Goal: Information Seeking & Learning: Understand process/instructions

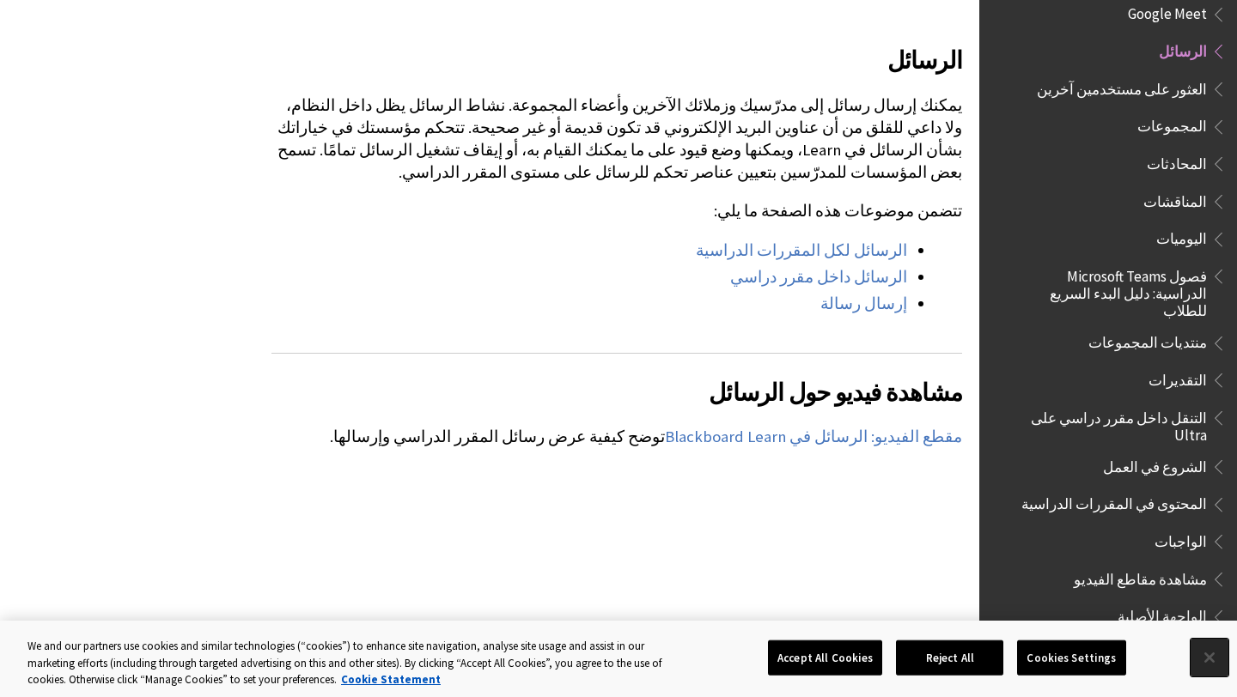
click at [1215, 652] on button "Close" at bounding box center [1209, 658] width 38 height 38
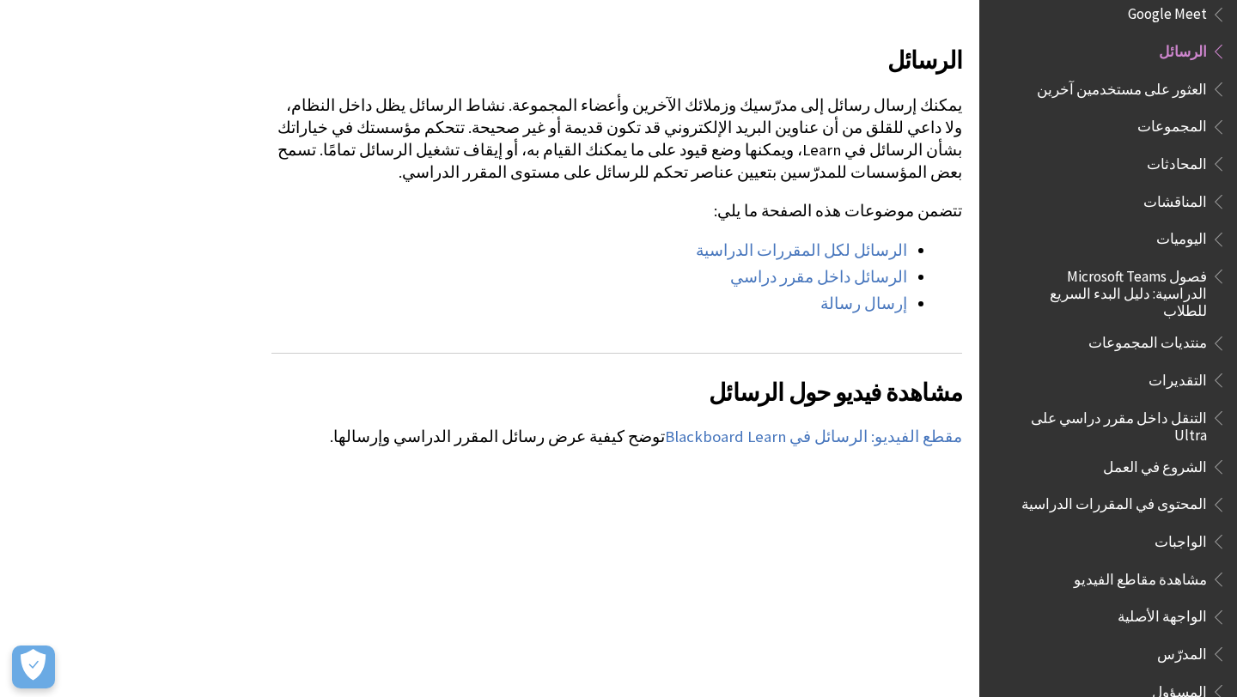
click at [496, 214] on div "الرسائل يمكنك إرسال رسائل إلى مدرّسيك وزملائك الآخرين وأعضاء المجموعة. نشاط الر…" at bounding box center [616, 168] width 691 height 295
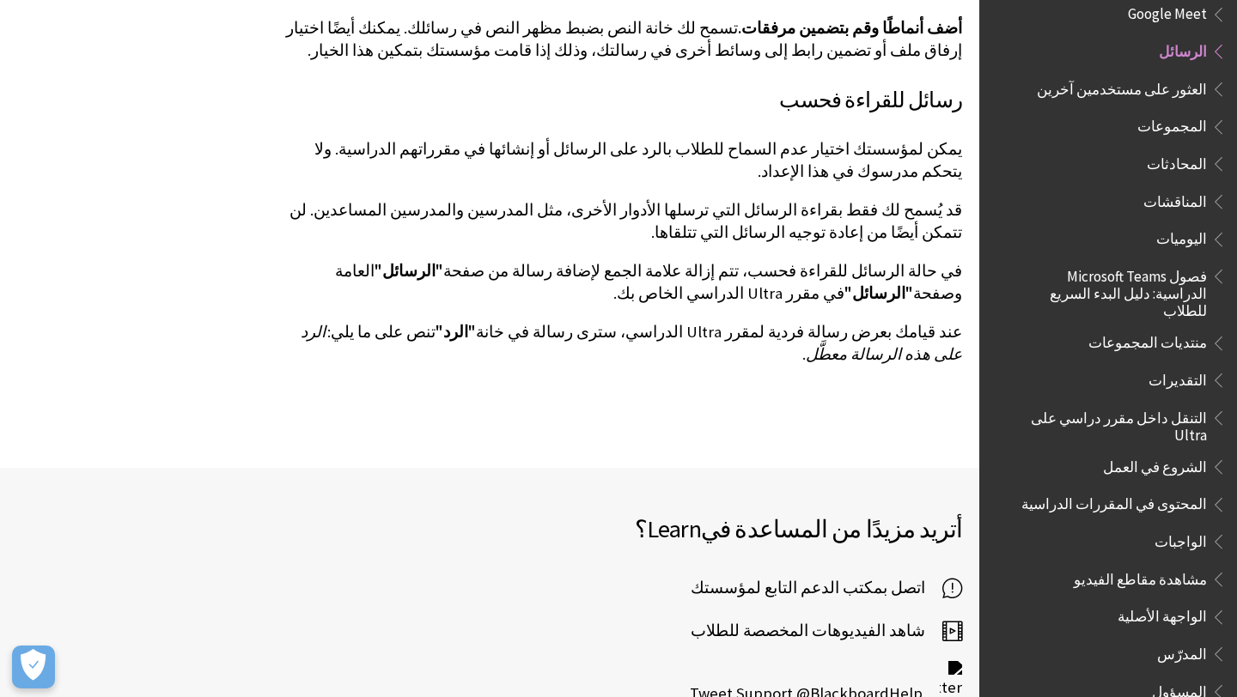
scroll to position [4962, 0]
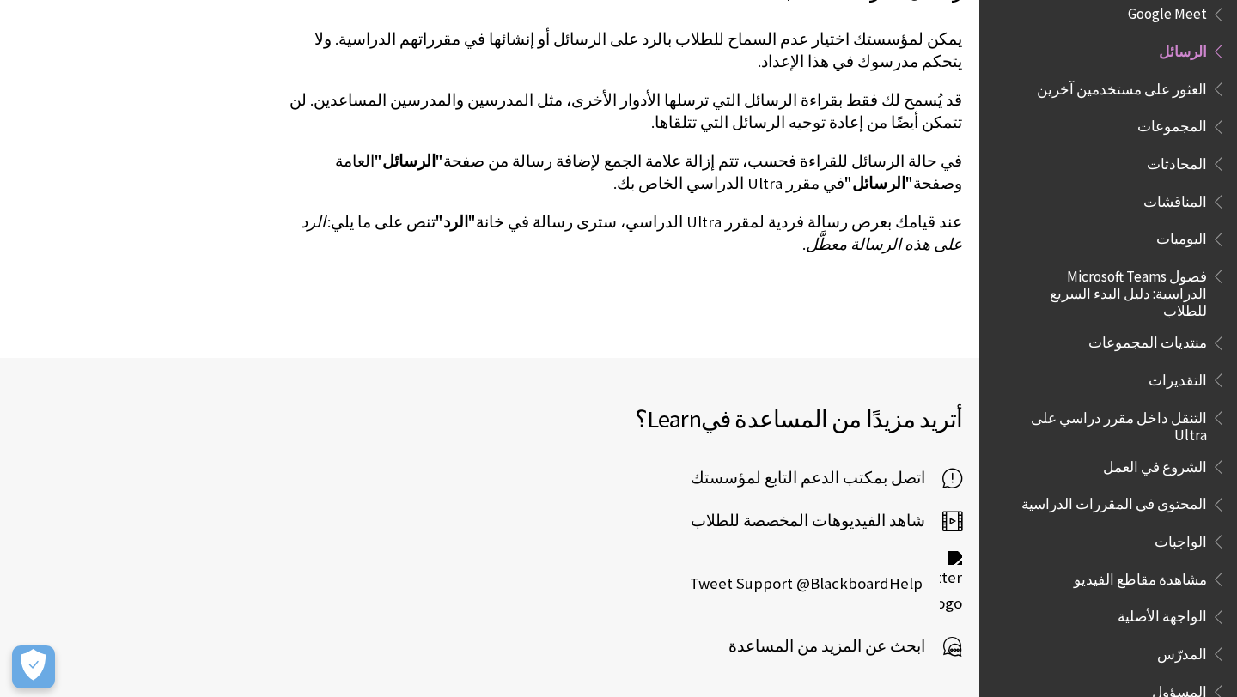
click at [1166, 490] on span "المحتوى في المقررات الدراسية" at bounding box center [1114, 501] width 186 height 23
click at [1167, 490] on span "المحتوى في المقررات الدراسية" at bounding box center [1114, 501] width 186 height 23
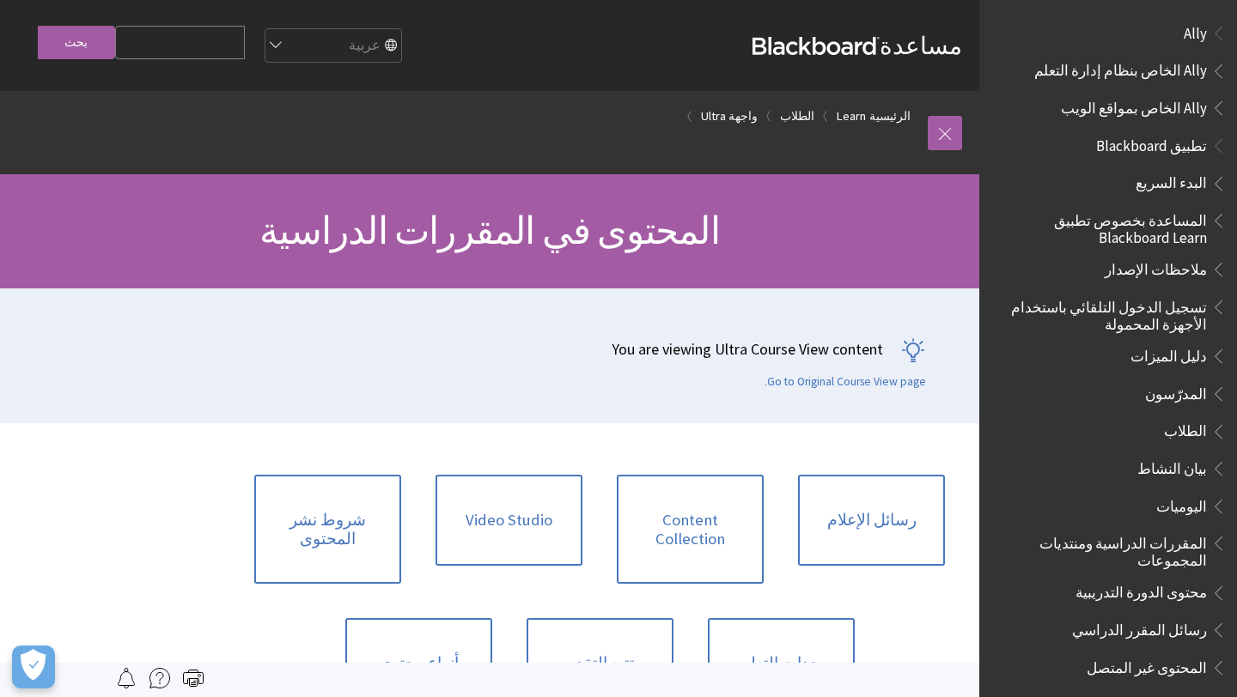
scroll to position [1902, 0]
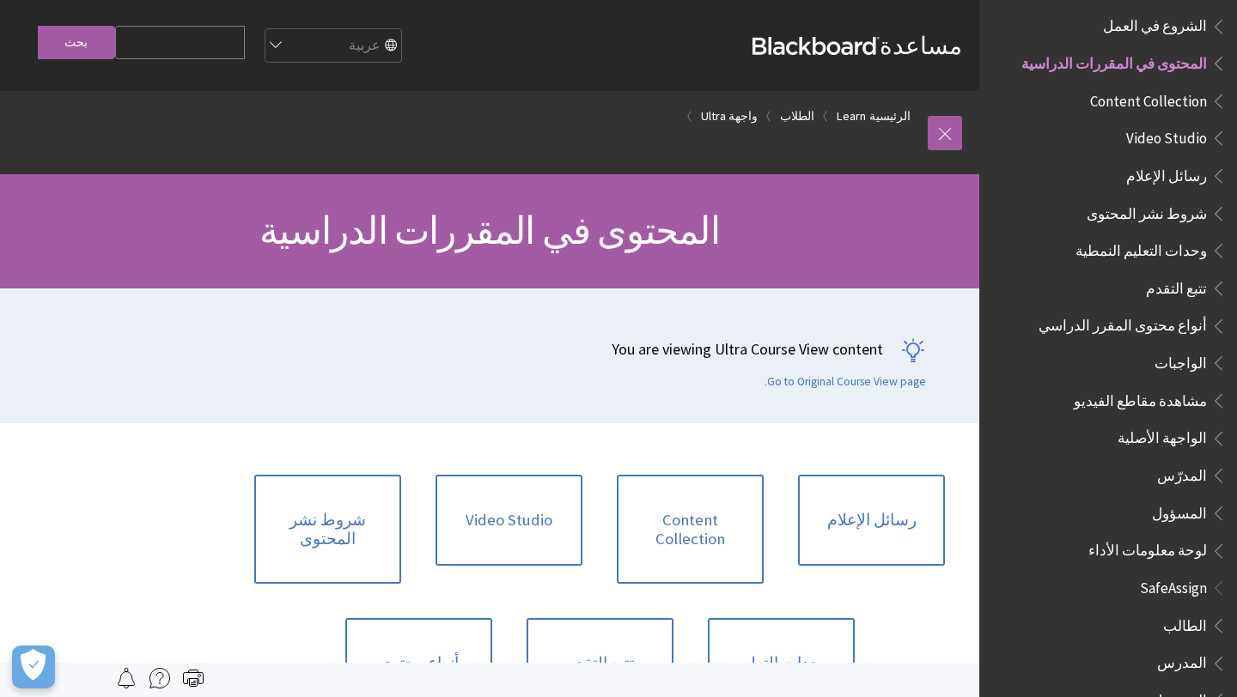
click at [240, 393] on div "You are viewing Ultra Course View content Go to Original Course View page." at bounding box center [471, 356] width 943 height 135
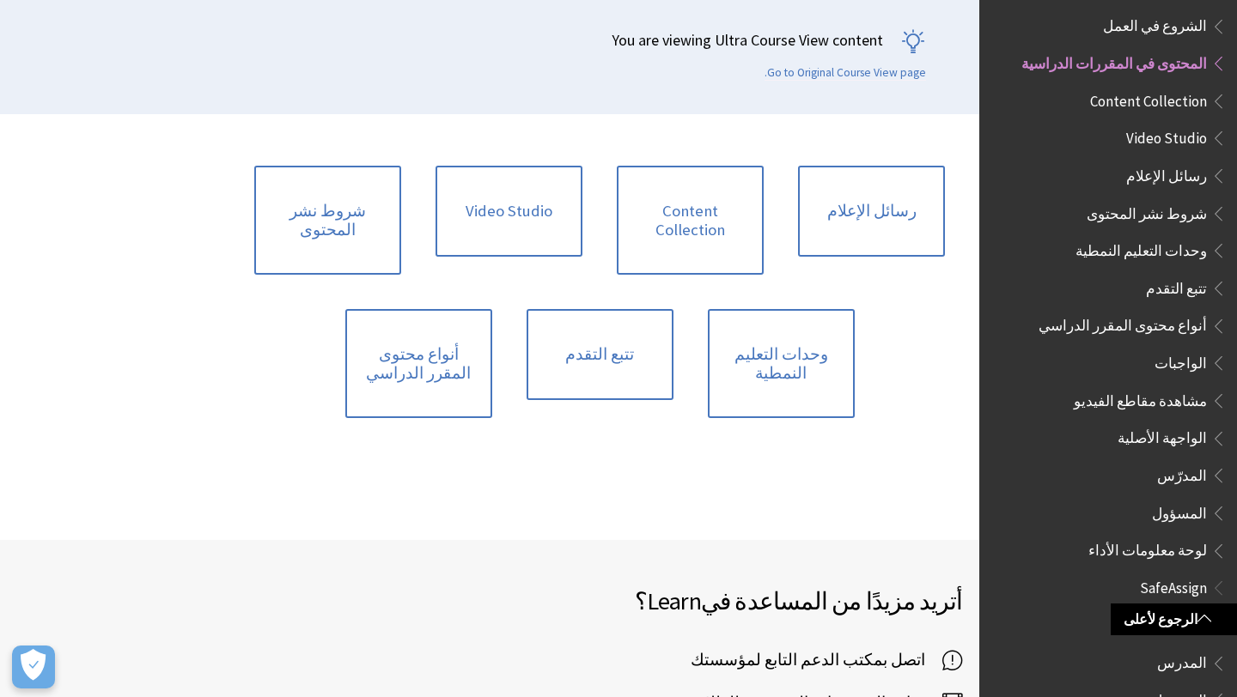
scroll to position [344, 0]
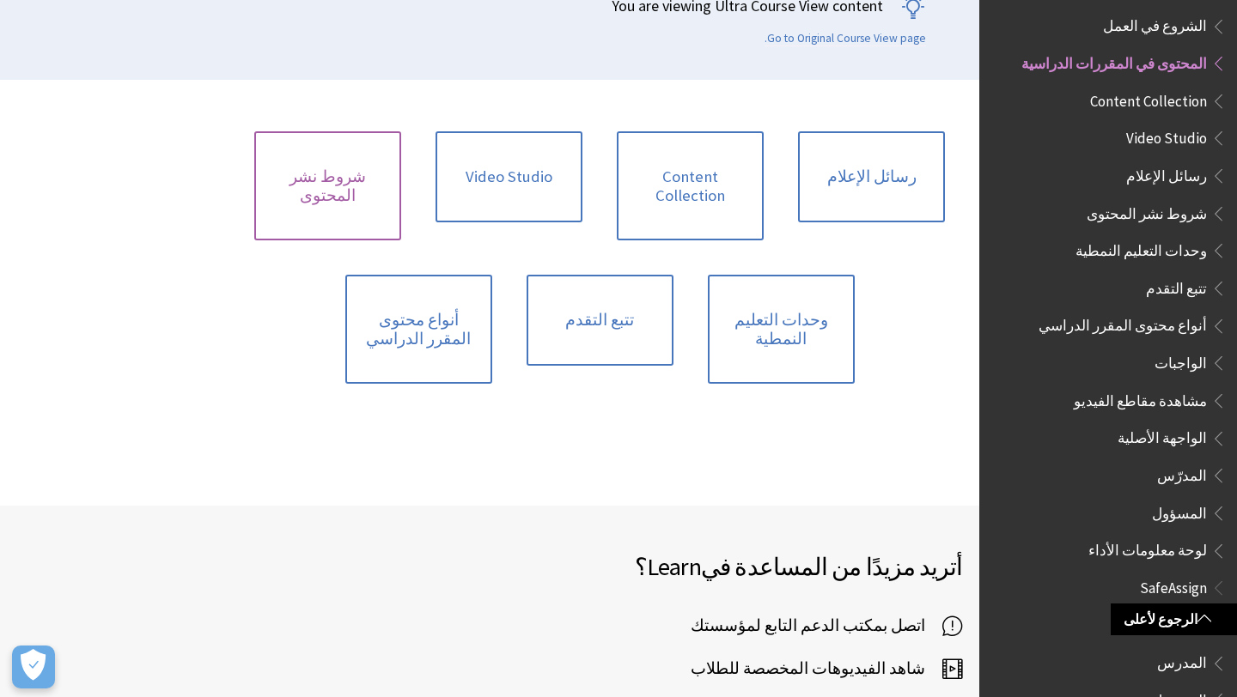
click at [288, 195] on link "شروط نشر المحتوى" at bounding box center [327, 185] width 147 height 109
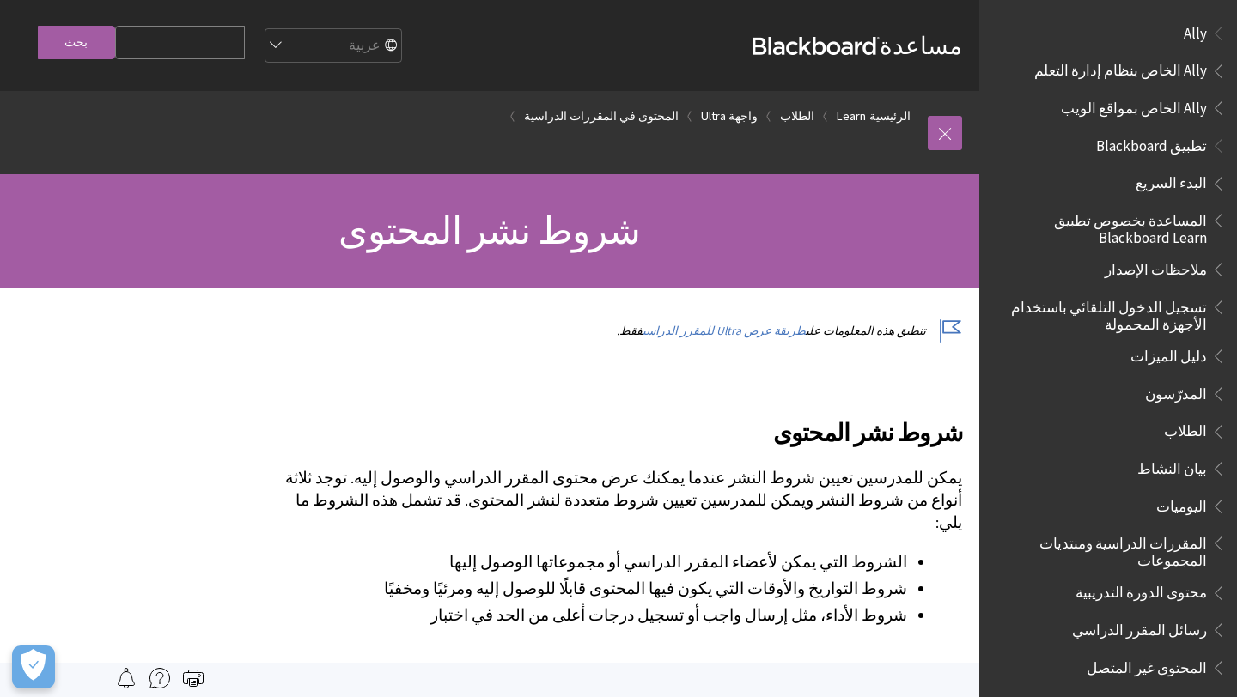
scroll to position [1916, 0]
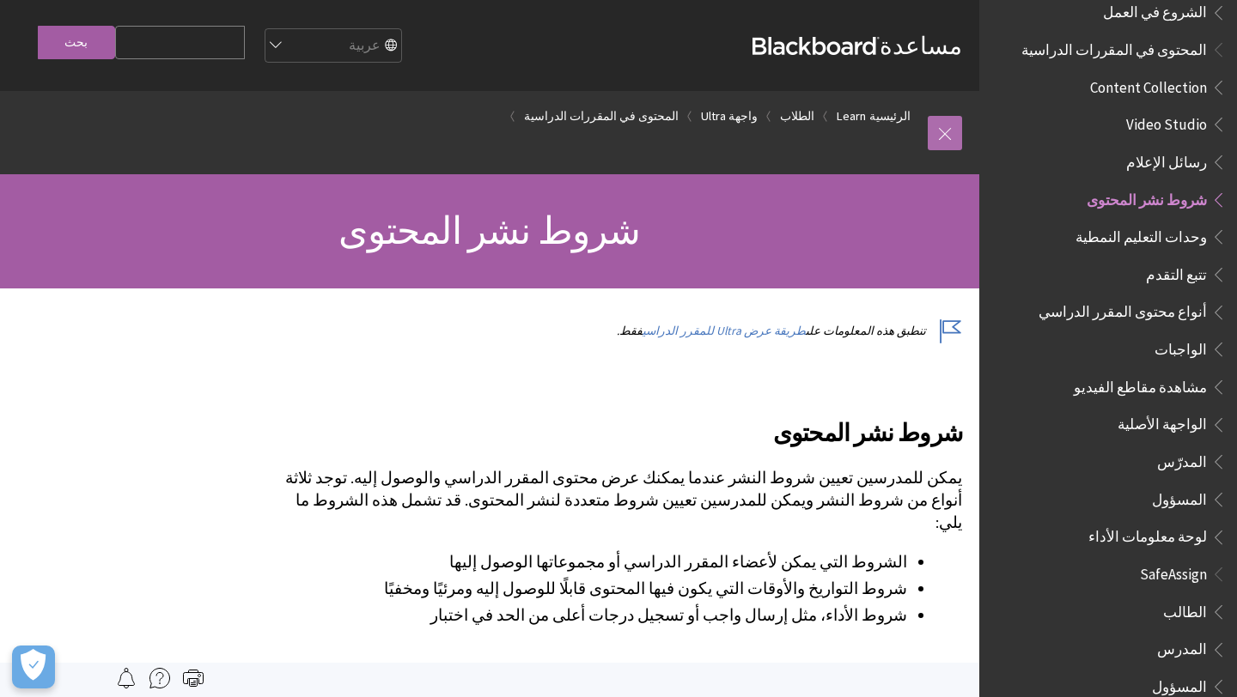
click at [944, 142] on link at bounding box center [945, 133] width 34 height 34
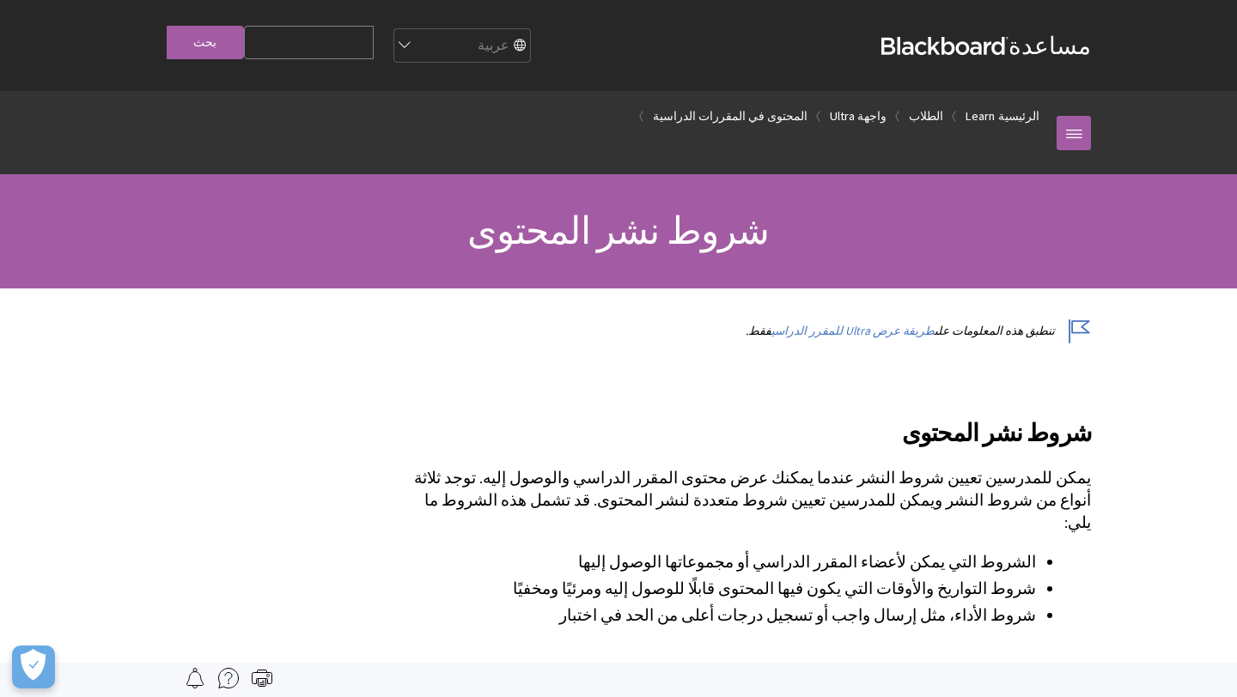
click at [1236, 139] on div "مسار التنقل الرئيسية Learn الطلاب واجهة Ultra المحتوى في المقررات الدراسية كل ا…" at bounding box center [618, 132] width 1237 height 83
click at [1016, 119] on link "الرئيسية" at bounding box center [1018, 116] width 41 height 21
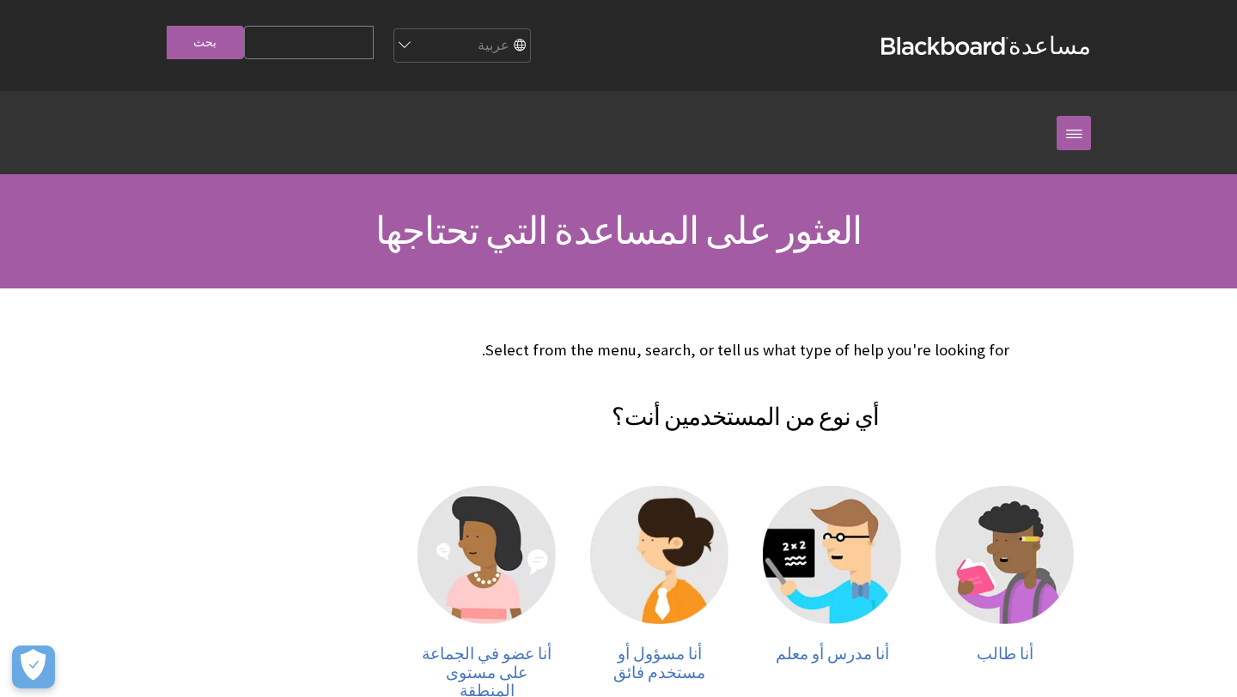
click at [538, 440] on div "أي نوع من المستخدمين أنت؟ أنا طالب أنا مدرس أو معلم أنا مسؤول أو مستخدم فائق أن…" at bounding box center [745, 565] width 691 height 374
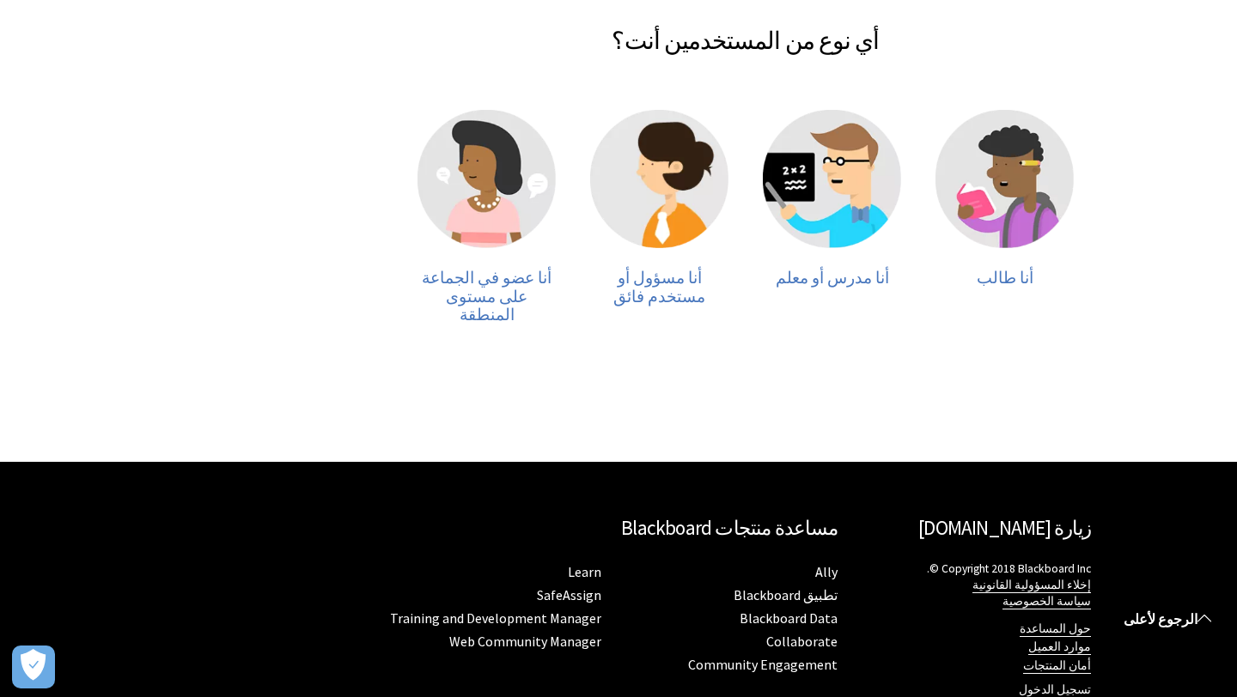
scroll to position [405, 0]
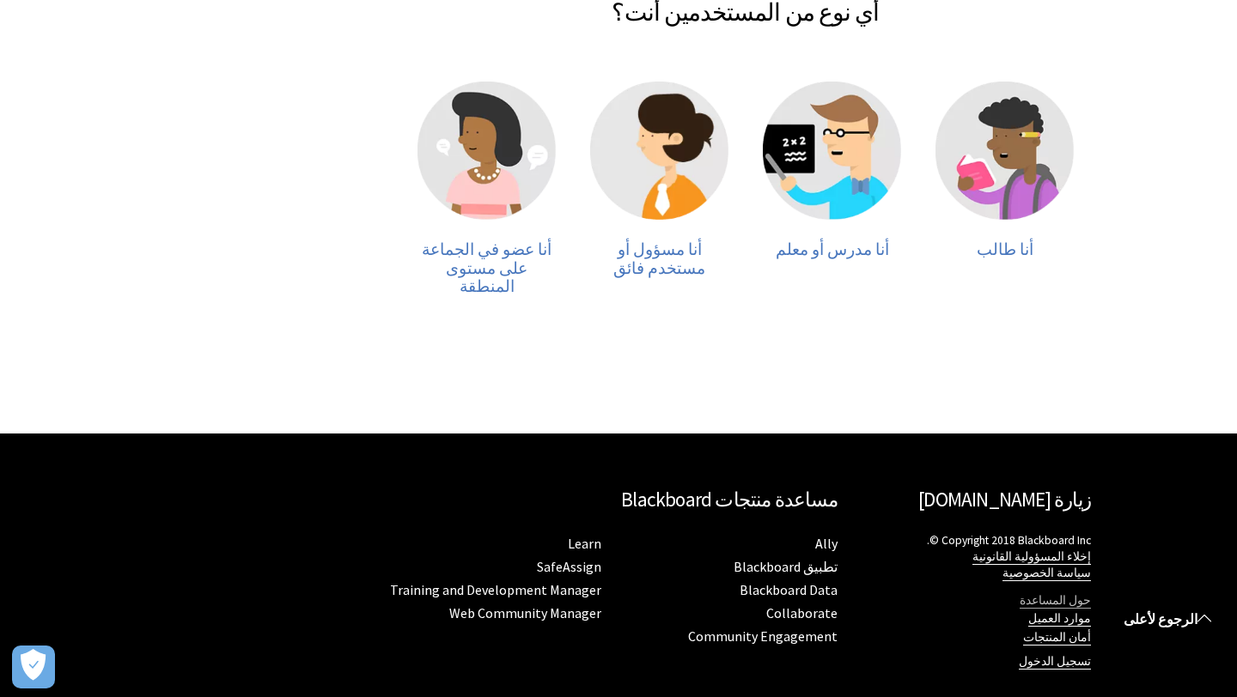
click at [1068, 593] on link "حول المساعدة" at bounding box center [1054, 600] width 71 height 15
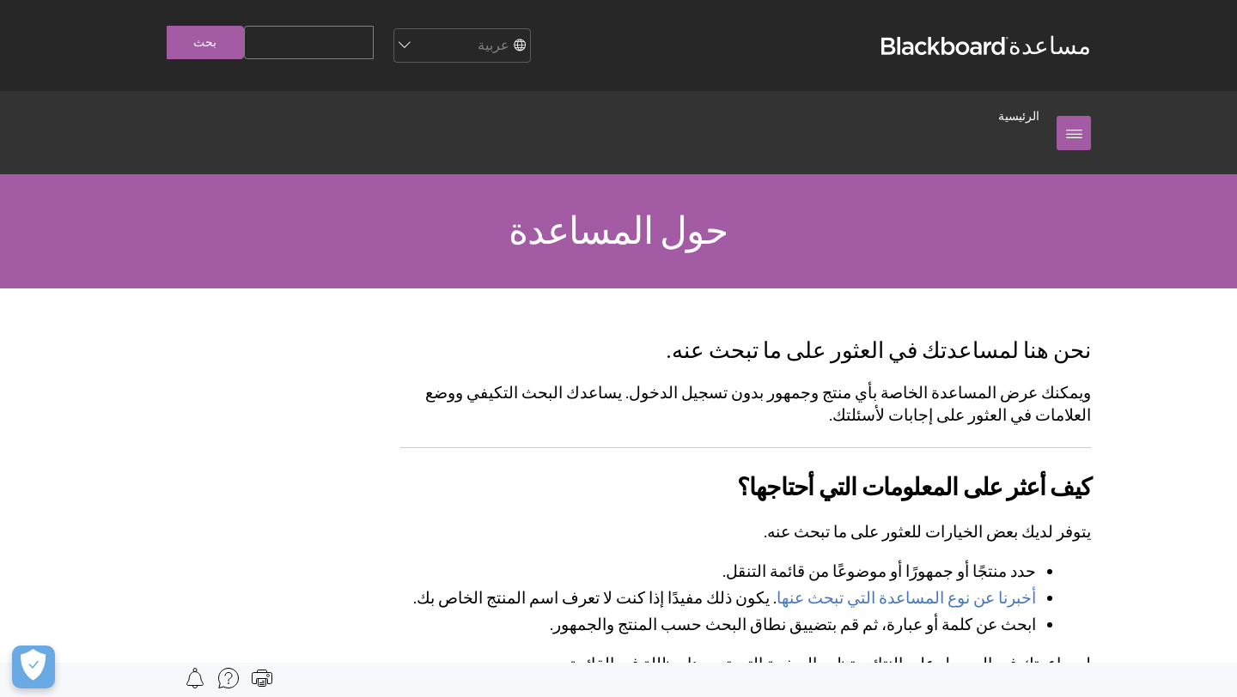
click at [719, 490] on h2 "كيف أعثر على المعلومات التي أحتاجها؟" at bounding box center [745, 476] width 691 height 58
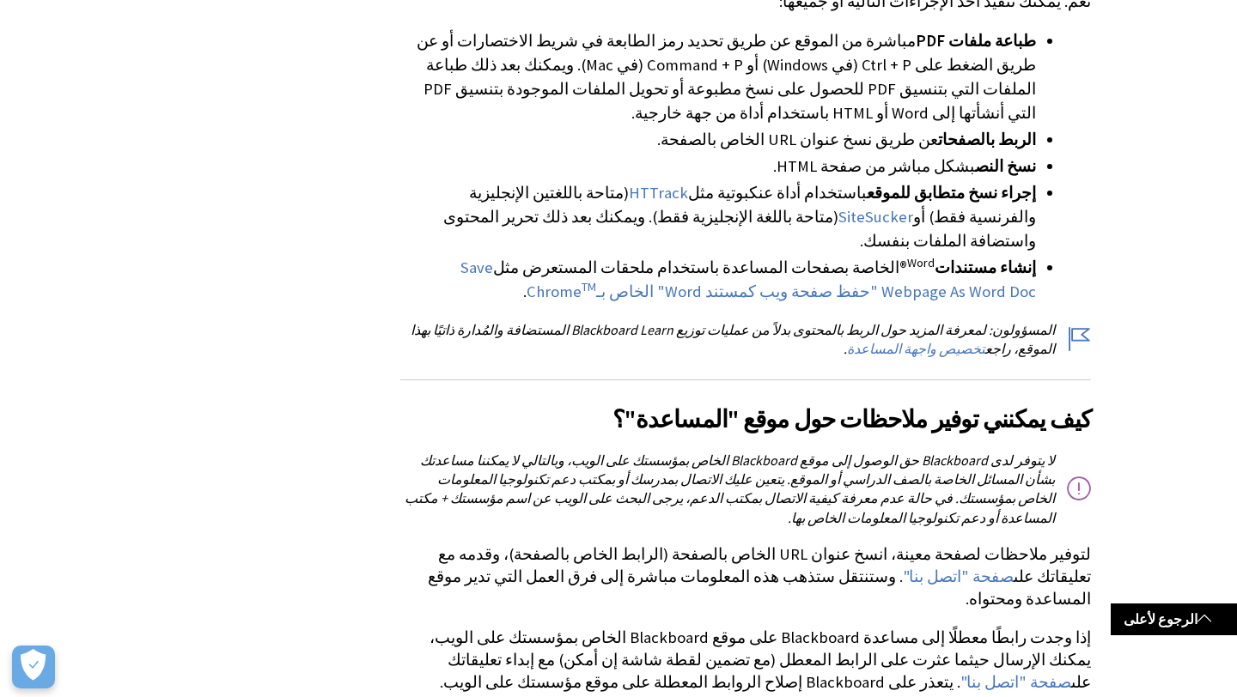
scroll to position [3264, 0]
